Goal: Task Accomplishment & Management: Complete application form

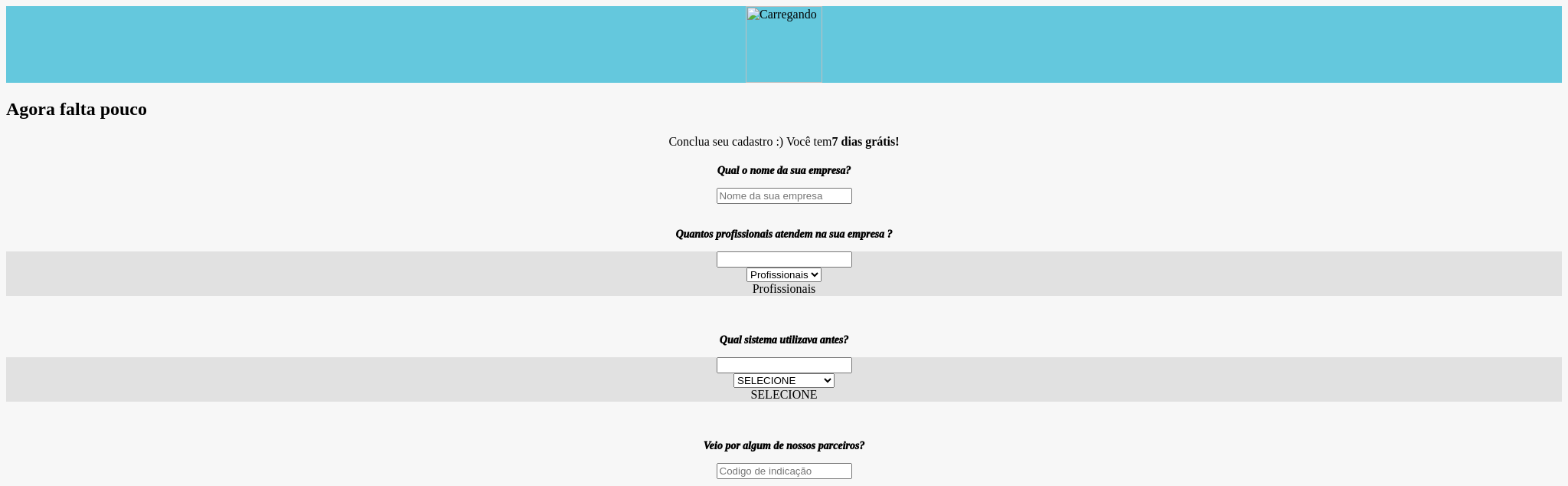
click at [837, 205] on div "Qual o nome da sua empresa? Quantos profissionais atendem na sua empresa ? Prof…" at bounding box center [784, 322] width 1555 height 314
click at [842, 192] on input "text" at bounding box center [784, 196] width 136 height 17
type input "tesset"
click at [814, 251] on div "Profissionais 1 2 3 a 6 7 a 11 12 a 17 18 ou mais Profissionais" at bounding box center [784, 273] width 1555 height 44
drag, startPoint x: 801, startPoint y: 265, endPoint x: 835, endPoint y: 260, distance: 34.4
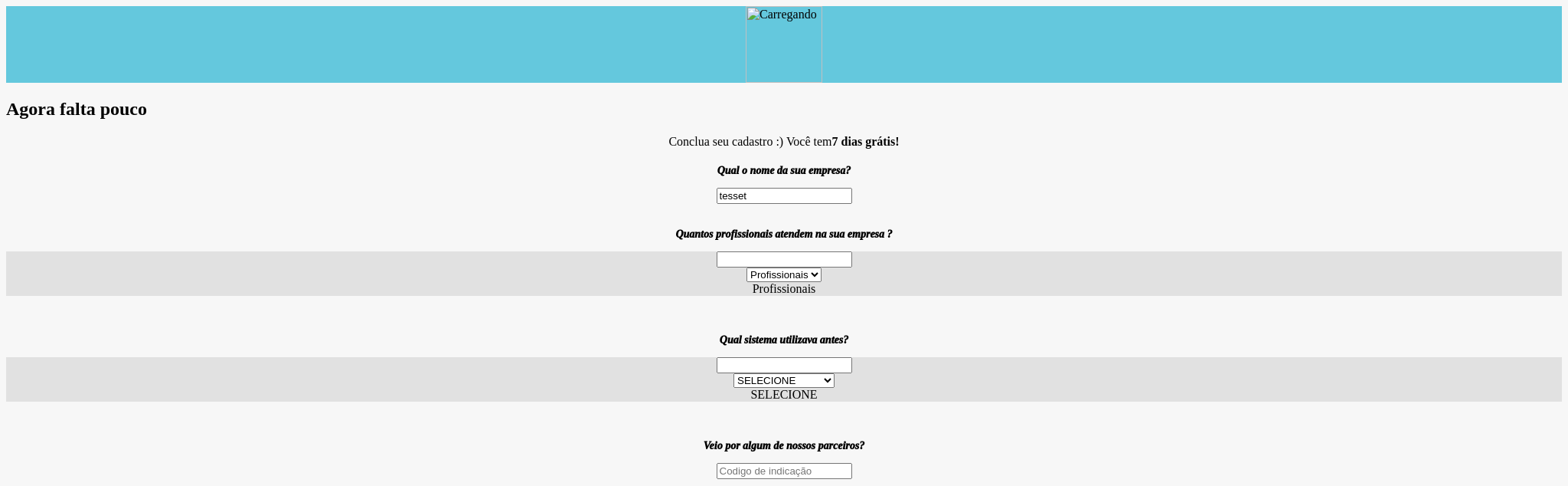
click at [803, 282] on label "Profissionais" at bounding box center [784, 288] width 63 height 13
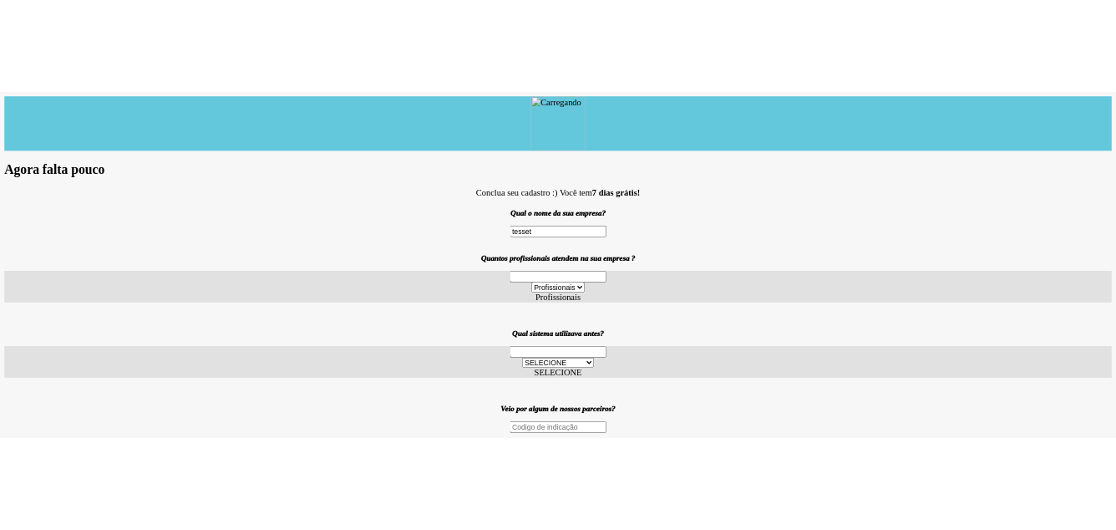
scroll to position [11, 65]
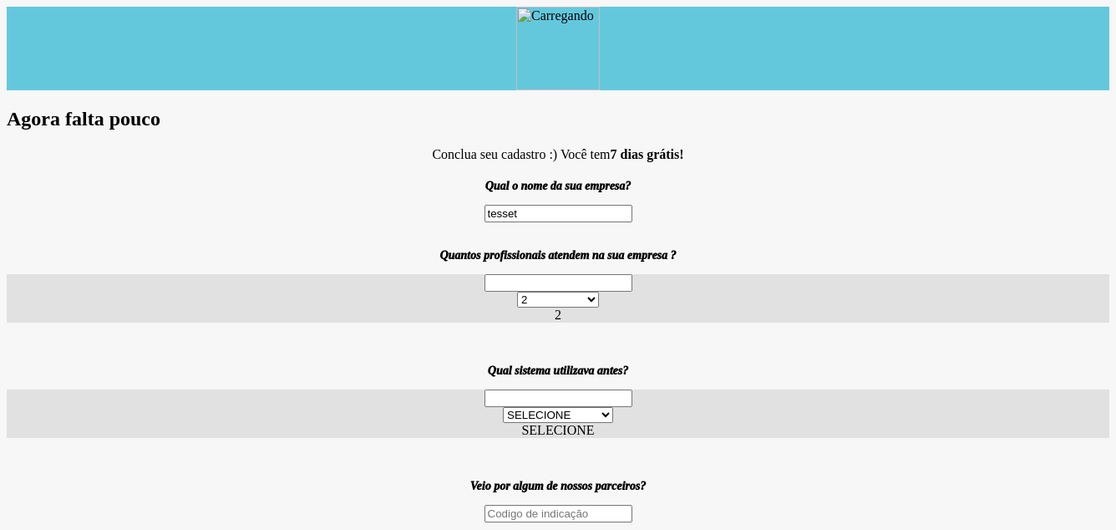
click at [594, 423] on label "SELECIONE" at bounding box center [557, 430] width 73 height 14
